Goal: Information Seeking & Learning: Learn about a topic

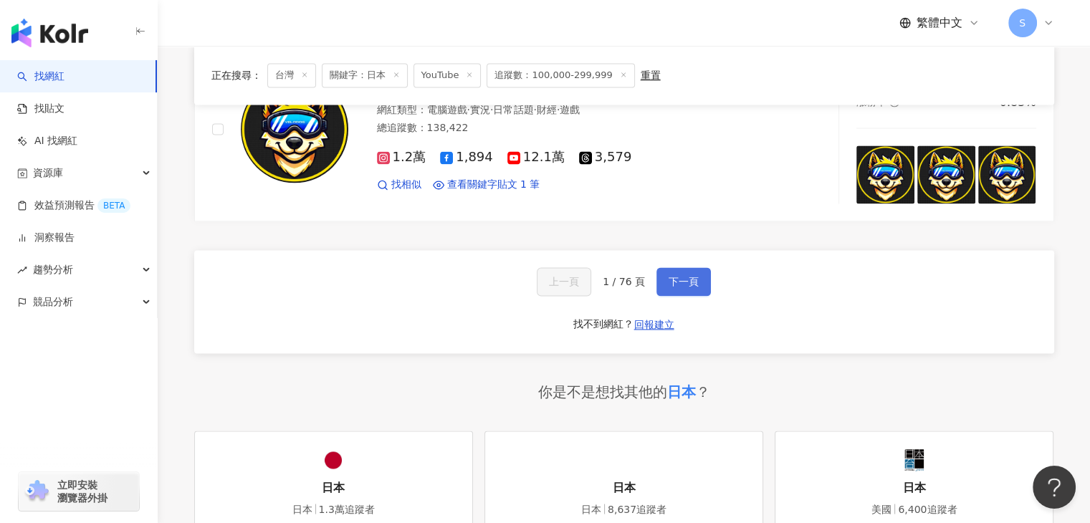
click at [683, 276] on span "下一頁" at bounding box center [683, 281] width 30 height 11
click at [690, 276] on span "下一頁" at bounding box center [683, 281] width 30 height 11
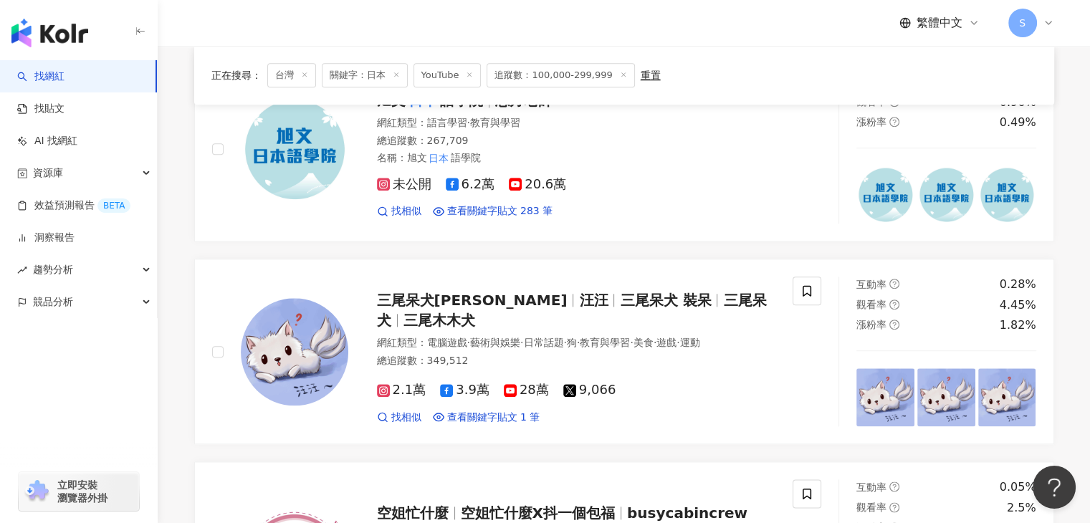
scroll to position [2060, 0]
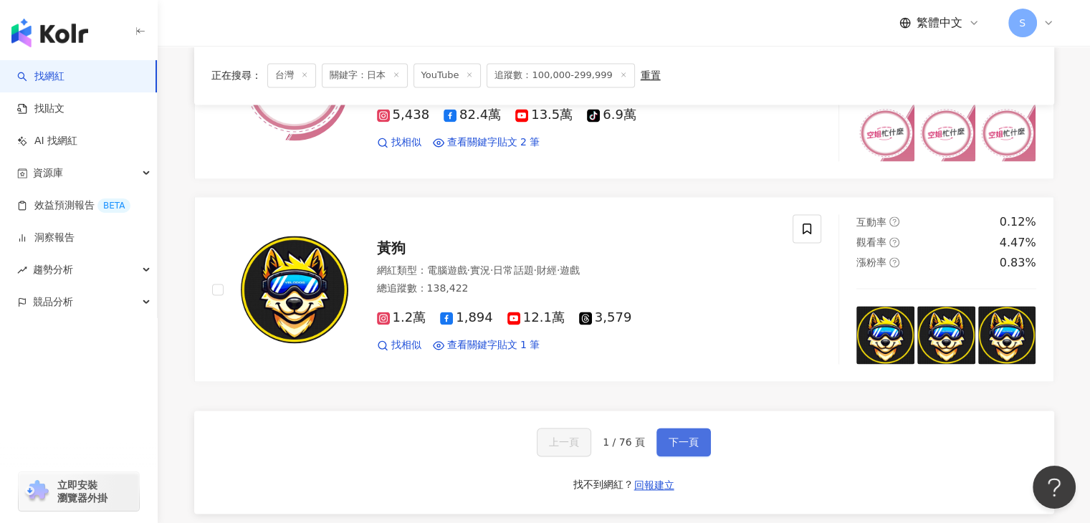
click at [682, 436] on span "下一頁" at bounding box center [683, 441] width 30 height 11
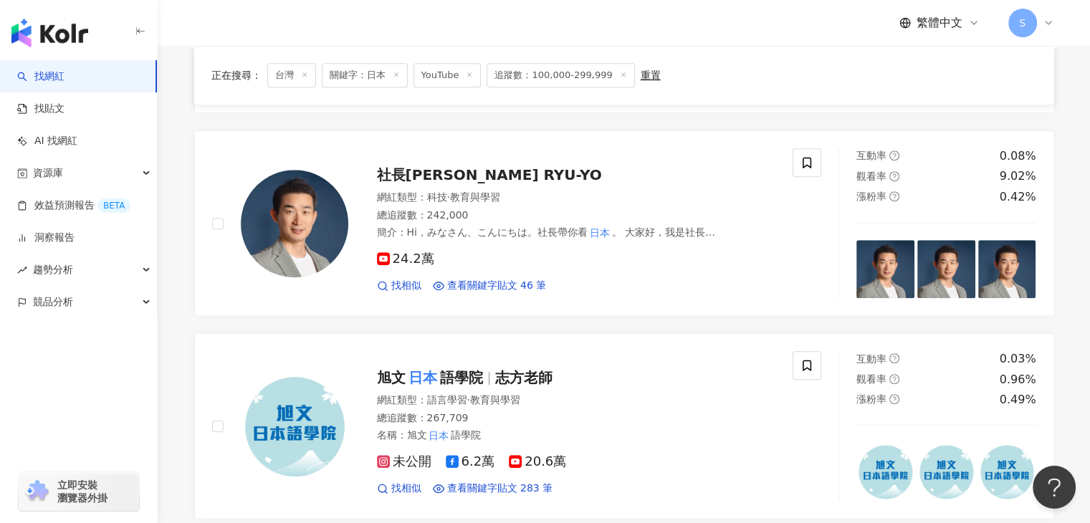
scroll to position [1129, 0]
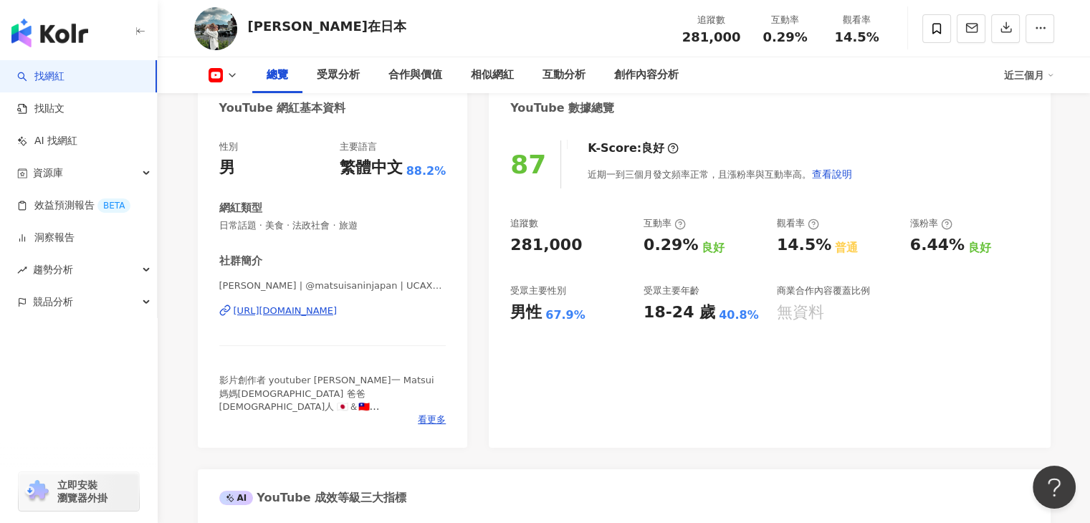
scroll to position [143, 0]
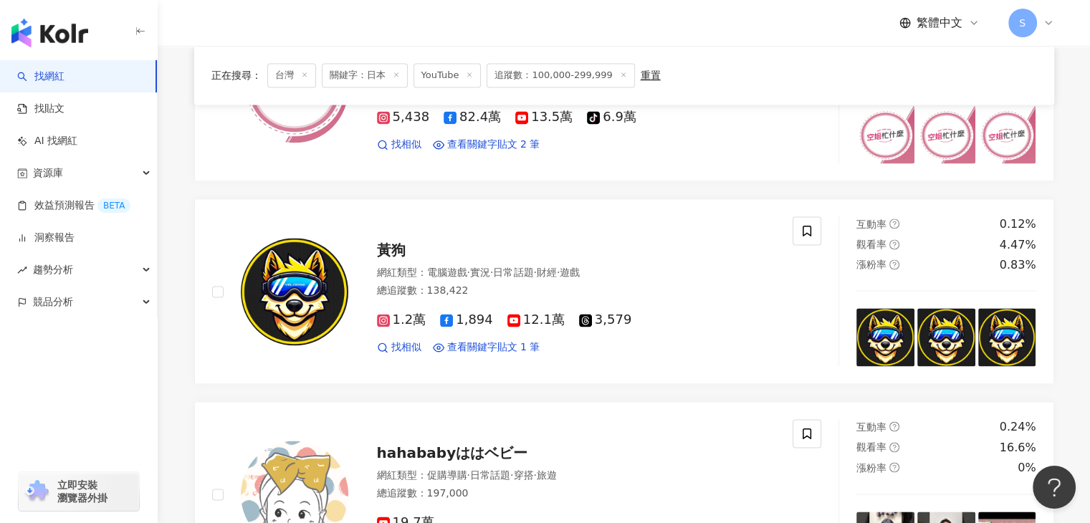
scroll to position [2435, 0]
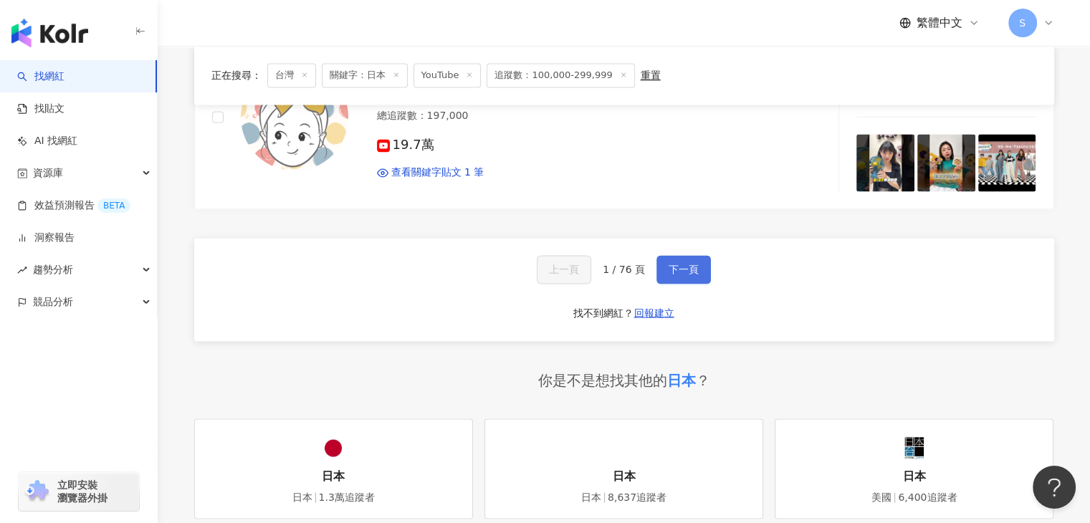
click at [696, 261] on button "下一頁" at bounding box center [683, 269] width 54 height 29
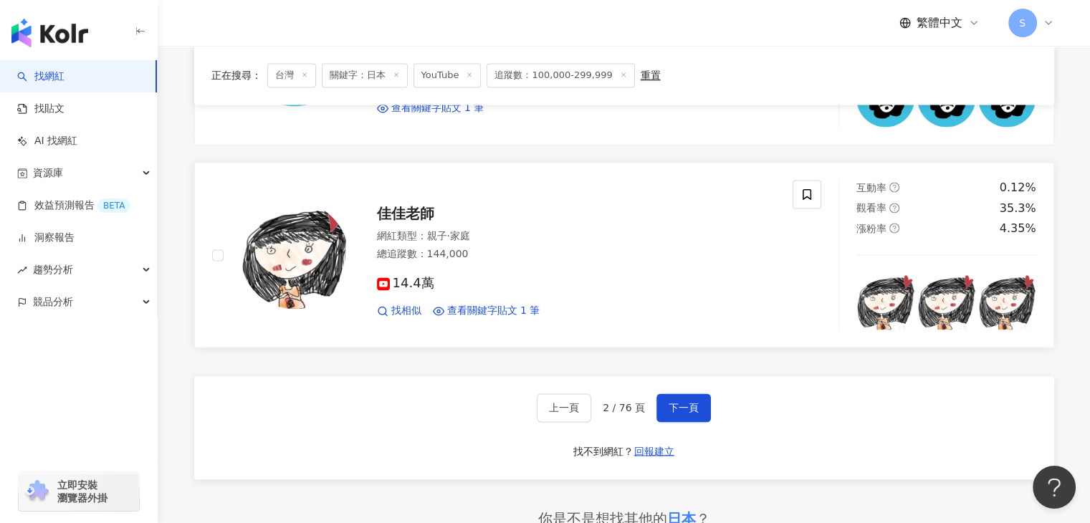
scroll to position [2298, 0]
click at [693, 393] on button "下一頁" at bounding box center [683, 407] width 54 height 29
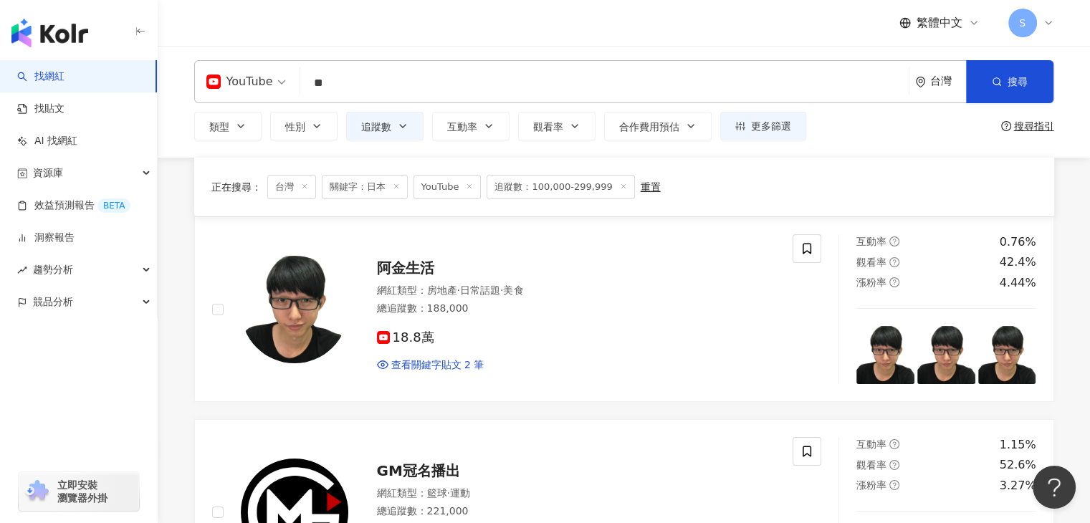
scroll to position [0, 0]
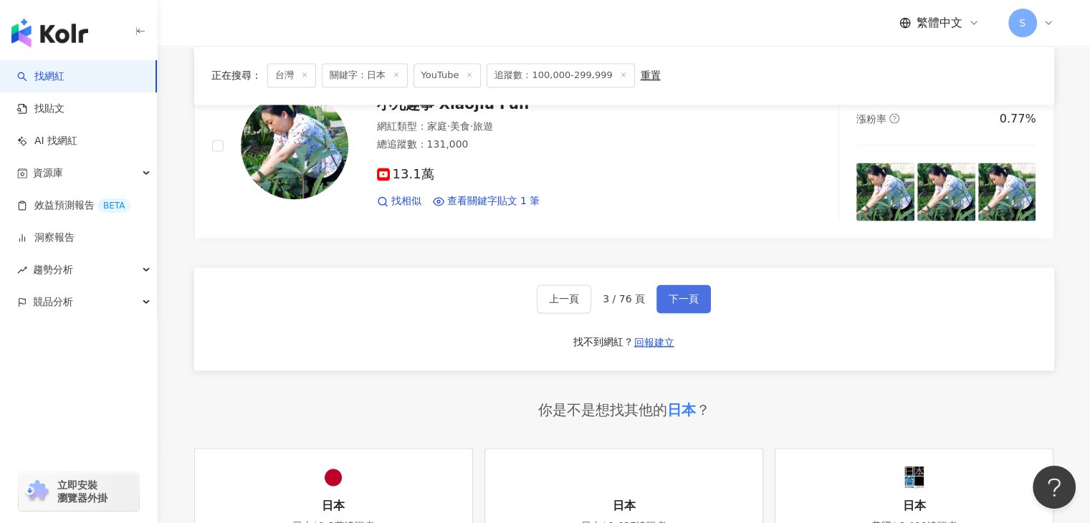
click at [686, 294] on span "下一頁" at bounding box center [683, 298] width 30 height 11
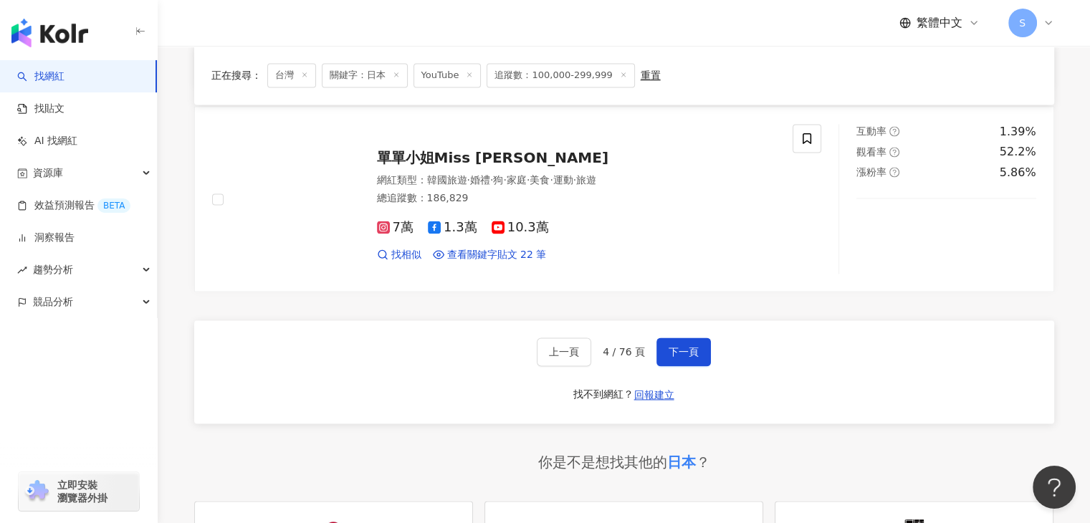
scroll to position [2280, 0]
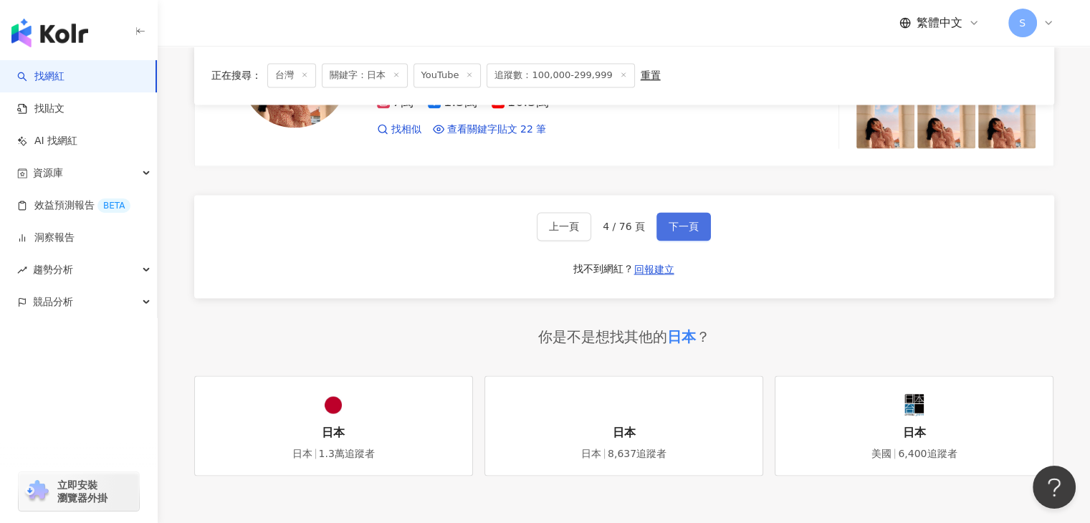
click at [671, 221] on span "下一頁" at bounding box center [683, 226] width 30 height 11
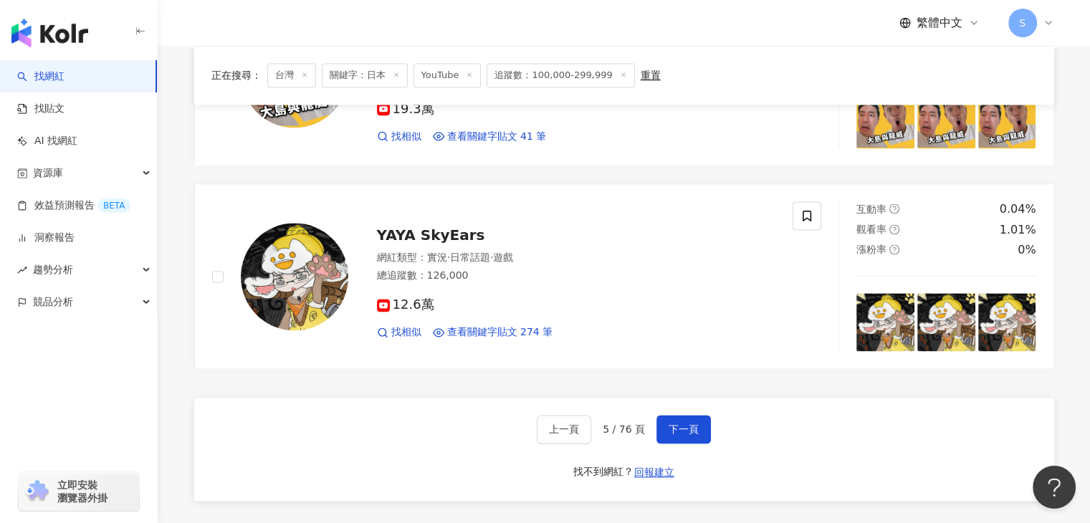
scroll to position [2292, 0]
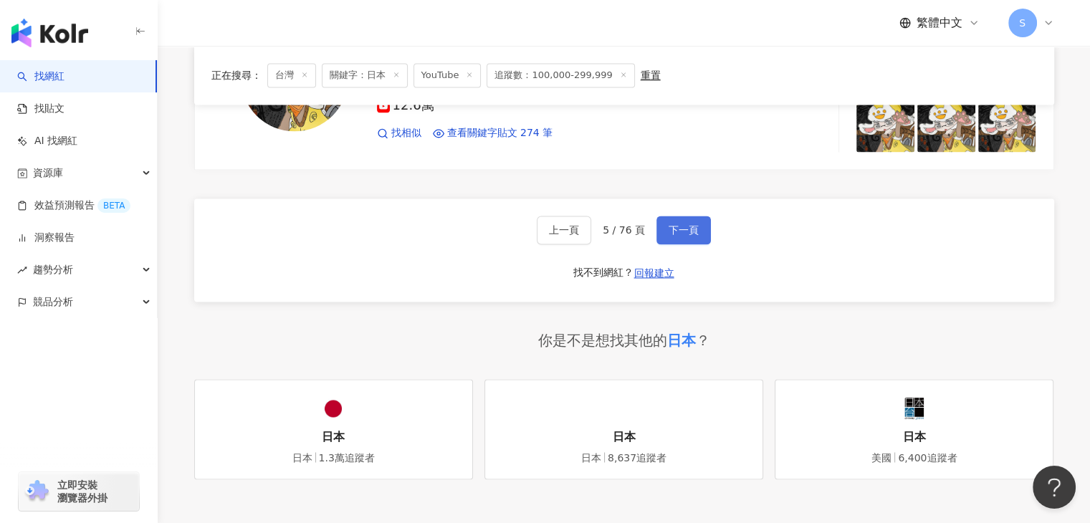
click at [696, 216] on button "下一頁" at bounding box center [683, 230] width 54 height 29
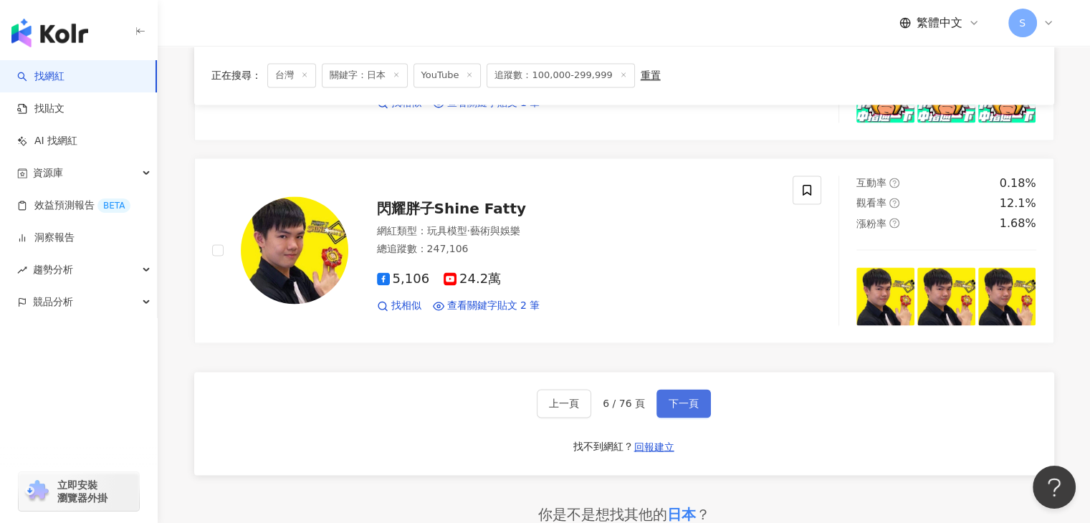
click at [694, 398] on span "下一頁" at bounding box center [683, 403] width 30 height 11
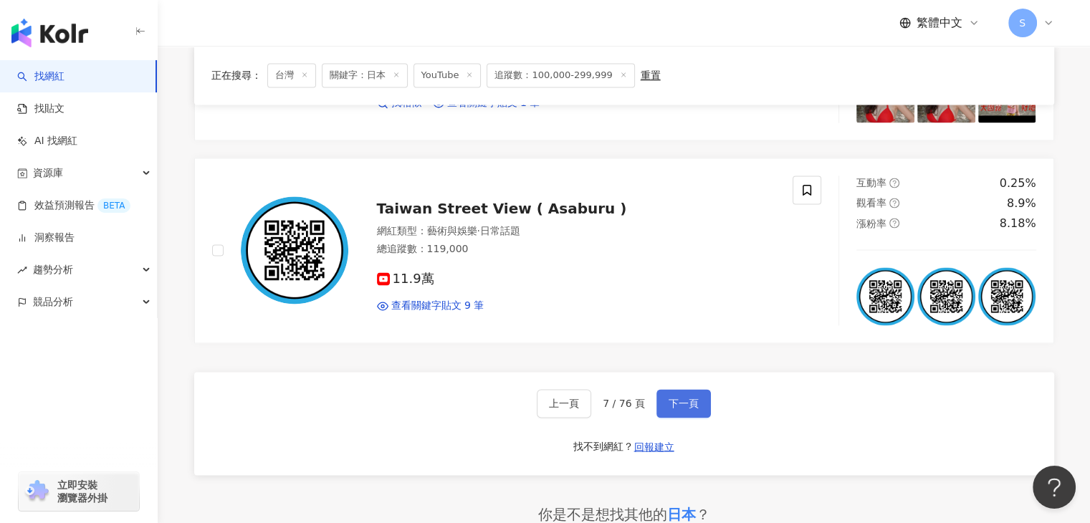
click at [698, 400] on button "下一頁" at bounding box center [683, 403] width 54 height 29
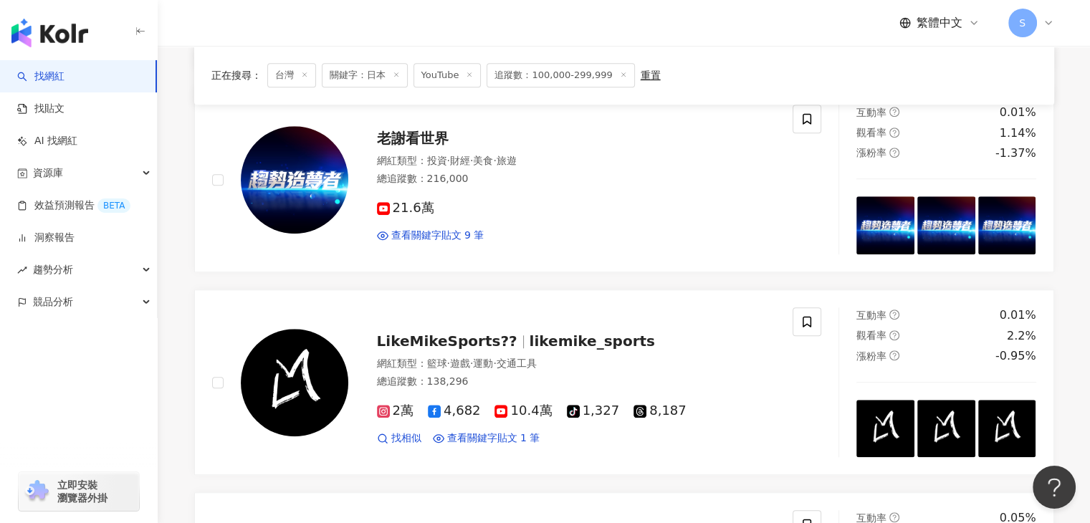
scroll to position [0, 0]
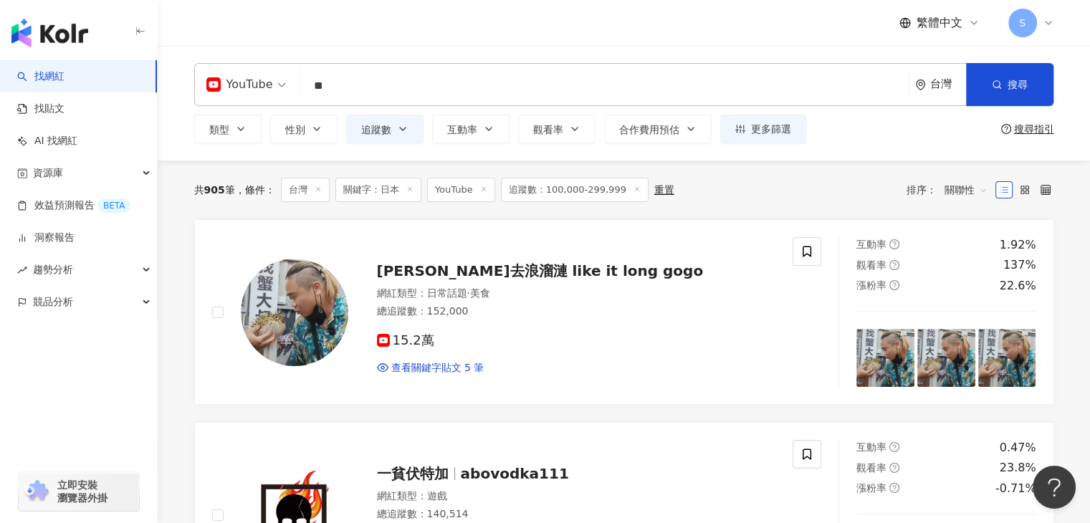
click at [413, 90] on input "**" at bounding box center [604, 85] width 597 height 27
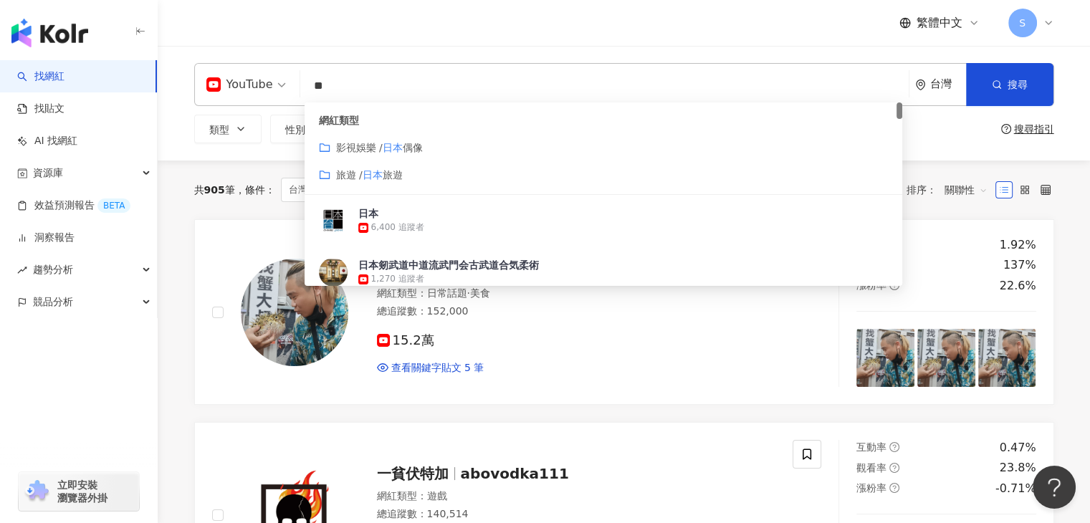
type input "*"
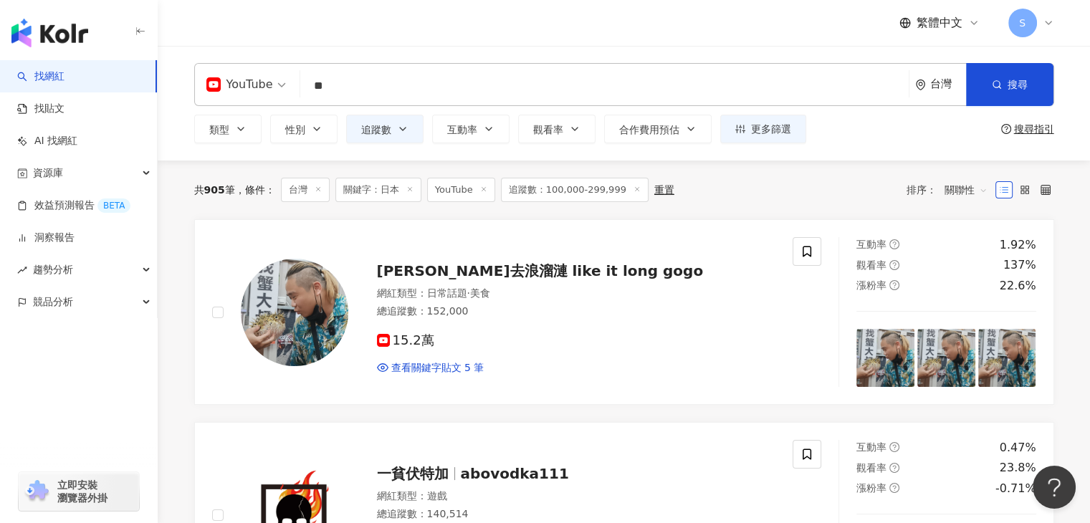
type input "*"
click at [345, 91] on input "search" at bounding box center [604, 85] width 597 height 27
type input "****"
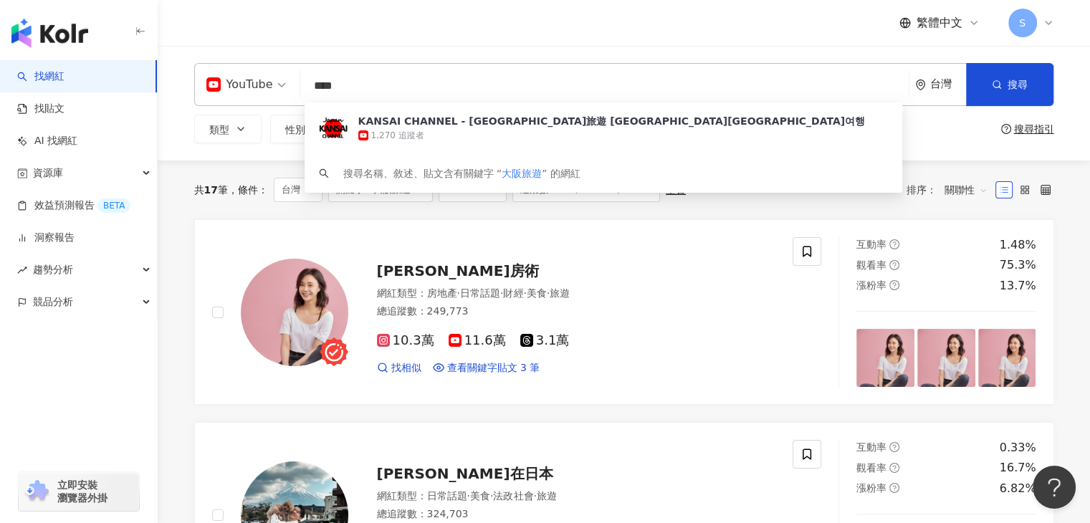
click at [574, 16] on div "繁體中文 S" at bounding box center [624, 23] width 860 height 46
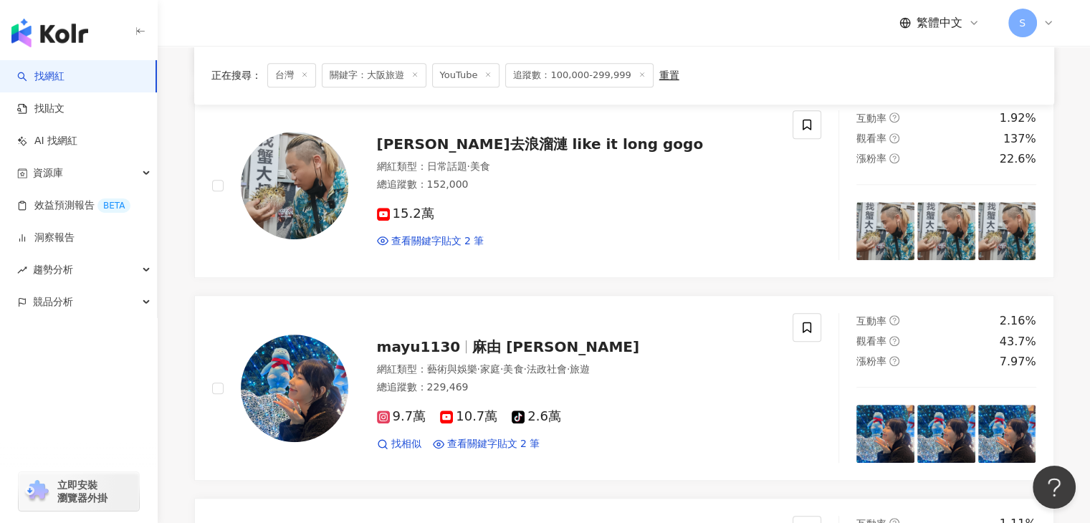
scroll to position [860, 0]
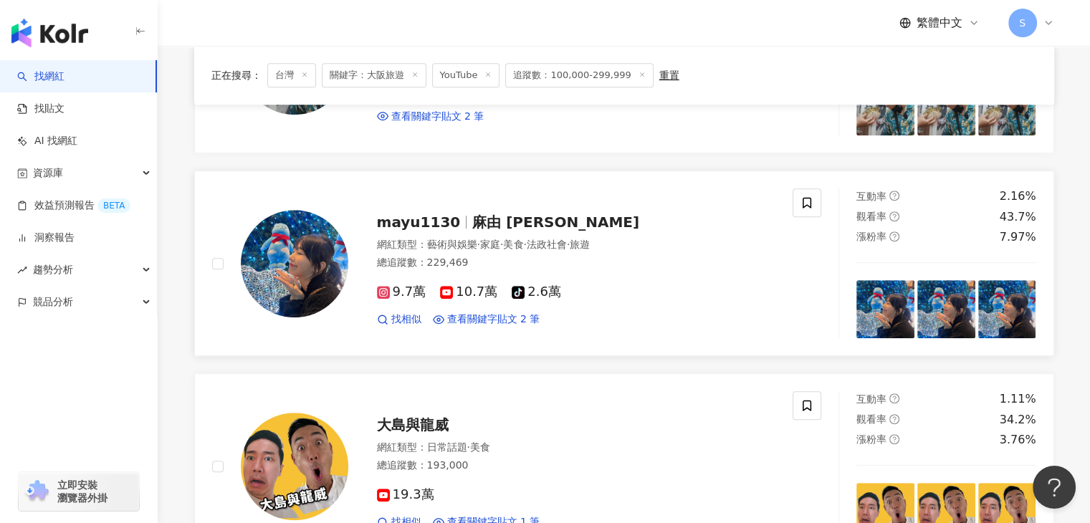
click at [433, 221] on span "mayu1130" at bounding box center [419, 221] width 84 height 17
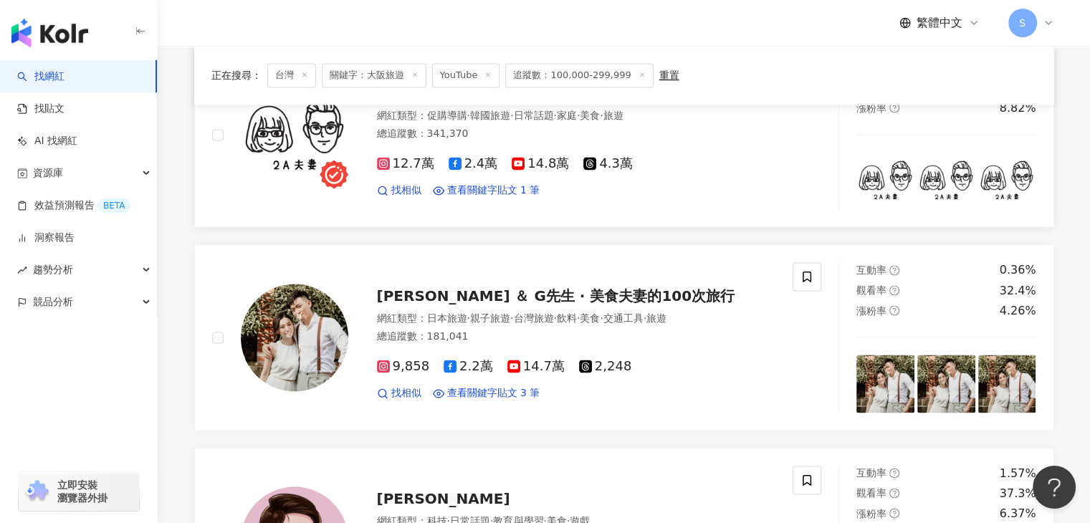
scroll to position [2006, 0]
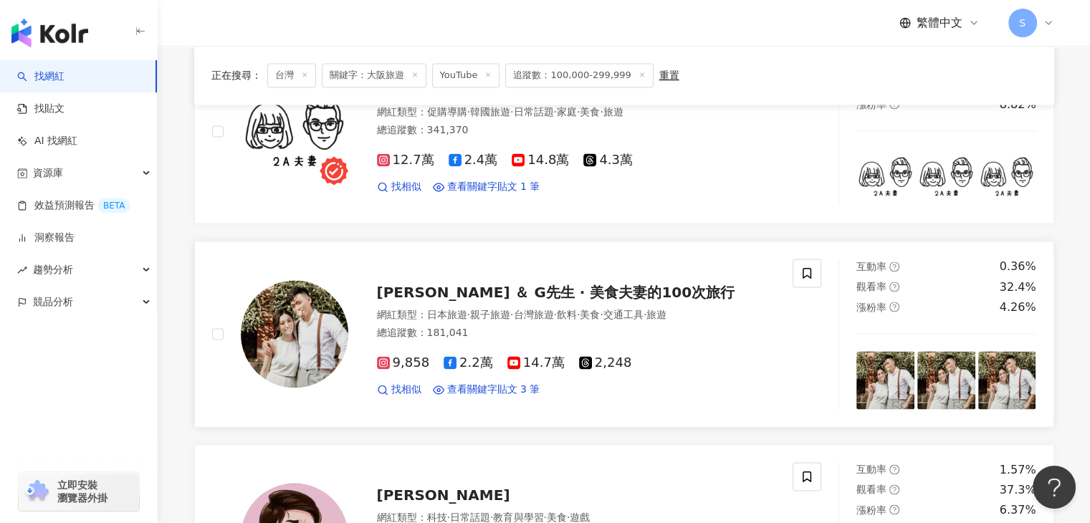
click at [518, 291] on span "瑄瑄 ＆ G先生 · 美食夫妻的100次旅行" at bounding box center [556, 292] width 358 height 17
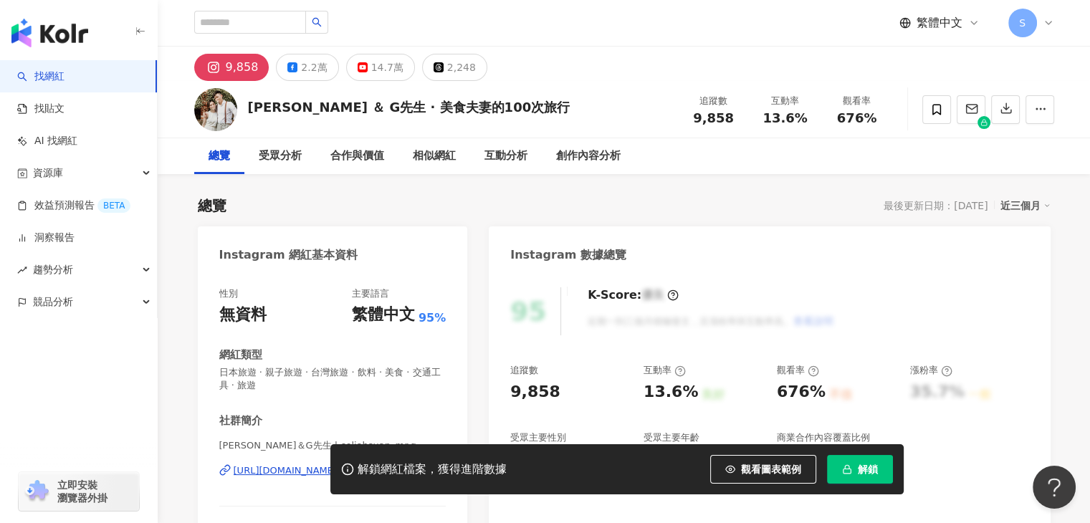
click at [865, 474] on span "解鎖" at bounding box center [867, 468] width 20 height 11
